Goal: Information Seeking & Learning: Learn about a topic

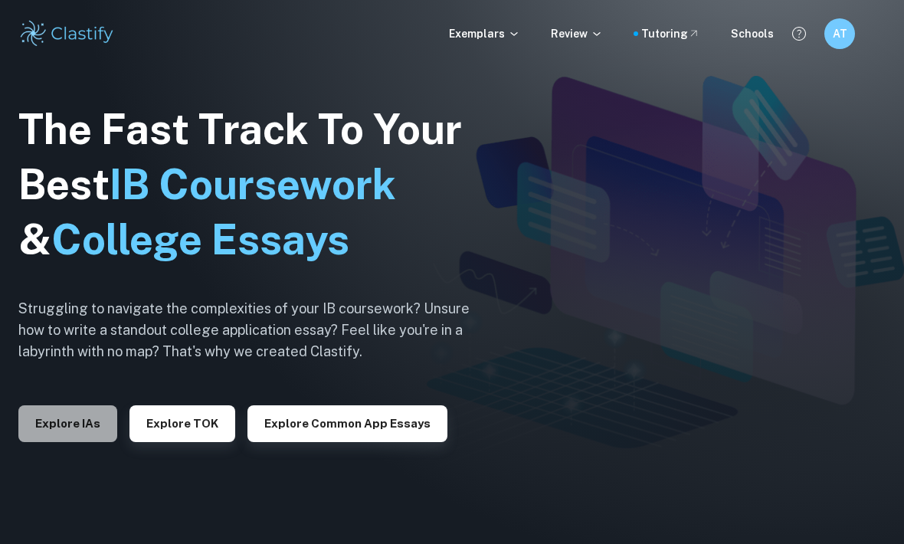
click at [83, 442] on button "Explore IAs" at bounding box center [67, 423] width 99 height 37
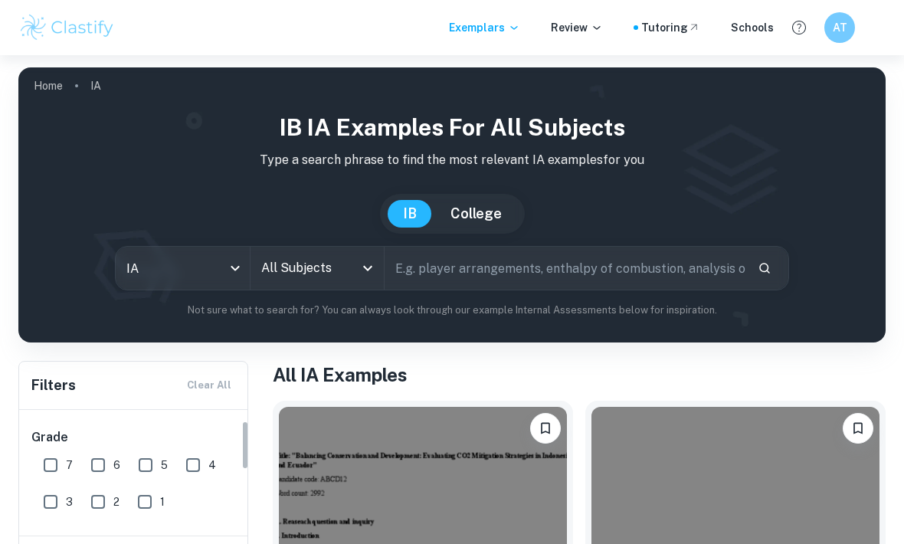
scroll to position [44, 0]
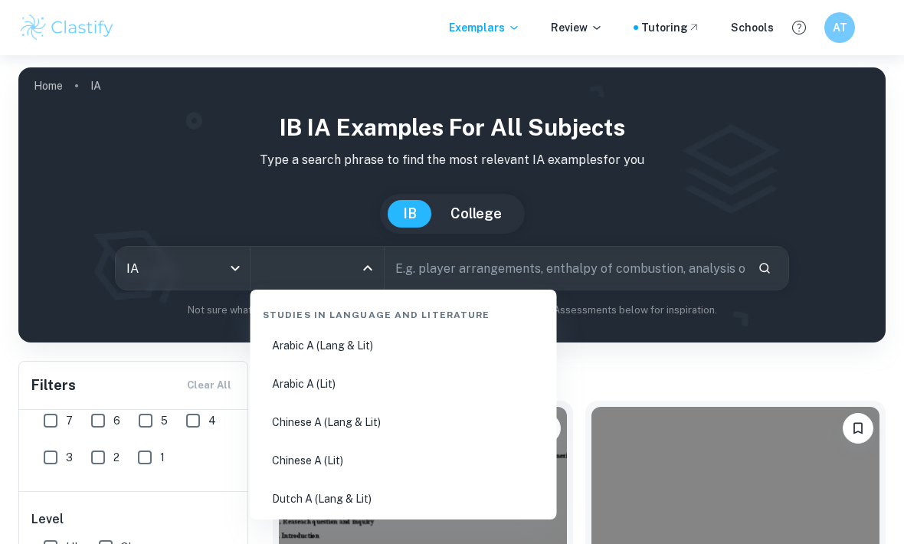
click at [297, 276] on input "All Subjects" at bounding box center [305, 268] width 97 height 29
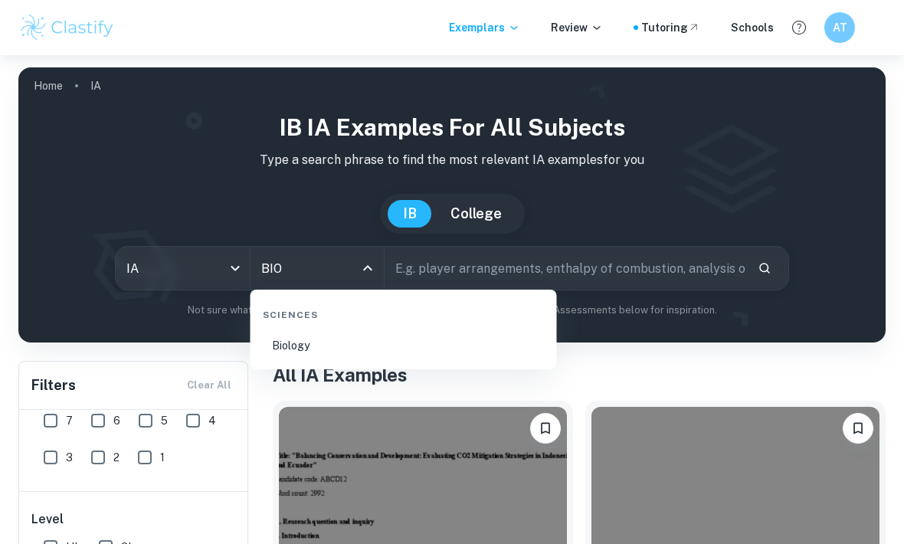
click at [293, 353] on li "Biology" at bounding box center [404, 345] width 294 height 35
type input "Biology"
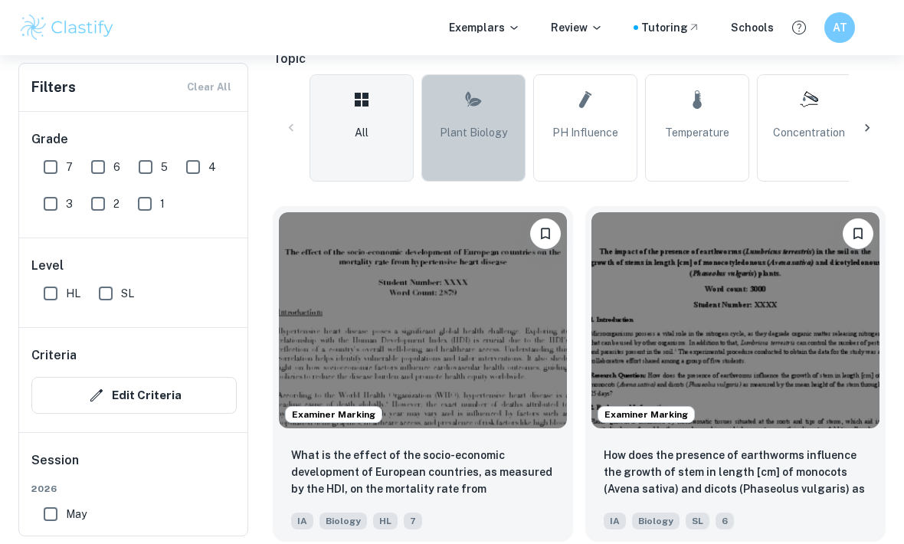
click at [512, 153] on link "Plant Biology" at bounding box center [473, 127] width 104 height 107
type input "Plant Biology"
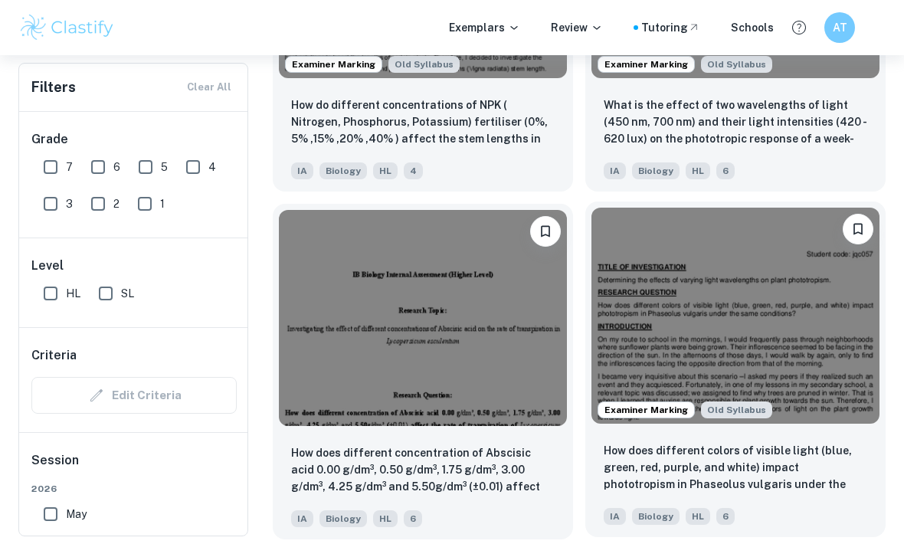
scroll to position [2103, 0]
